Goal: Task Accomplishment & Management: Manage account settings

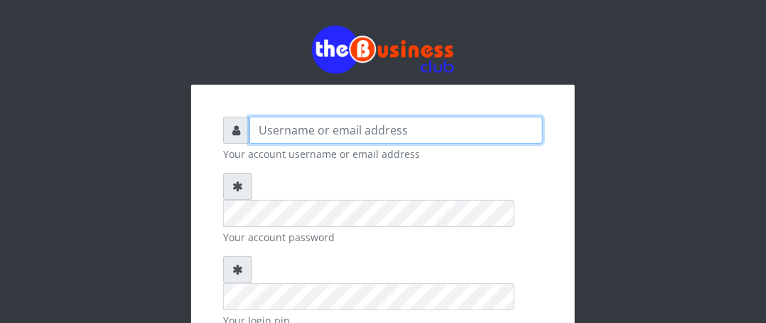
type input "Boboyen"
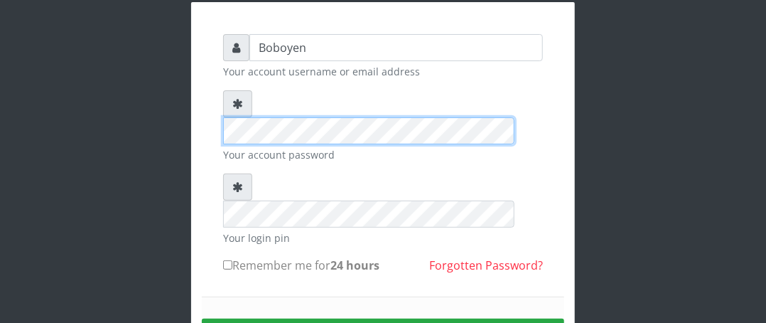
scroll to position [136, 0]
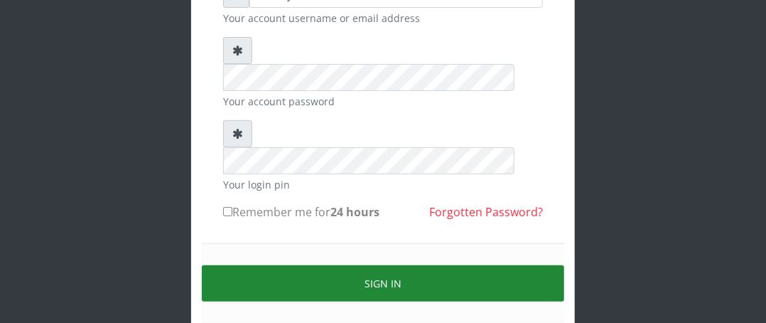
click at [322, 265] on button "Sign in" at bounding box center [383, 283] width 363 height 36
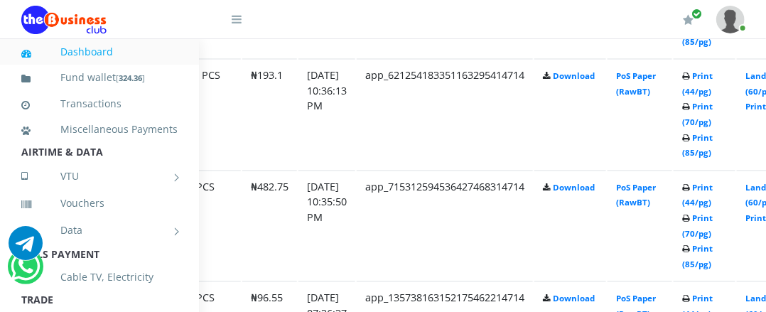
scroll to position [950, 176]
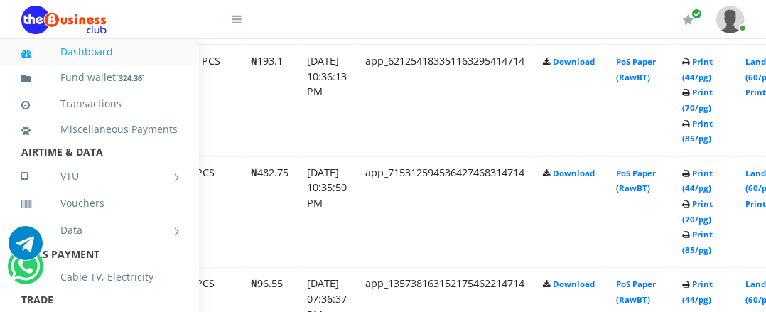
drag, startPoint x: 641, startPoint y: 122, endPoint x: 455, endPoint y: 154, distance: 189.0
click at [555, 22] on div "My Profile Settings Logout" at bounding box center [507, 20] width 475 height 40
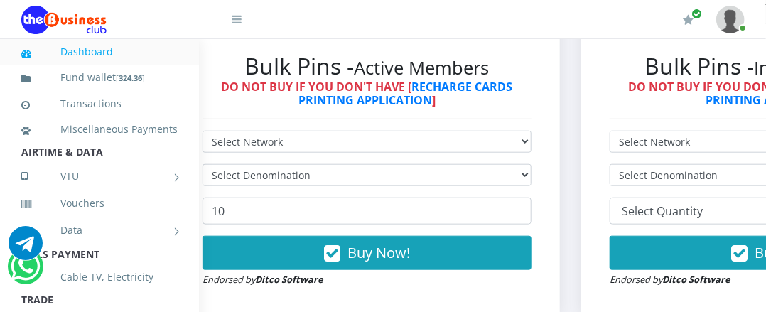
scroll to position [310, 46]
